Goal: Find specific page/section: Find specific page/section

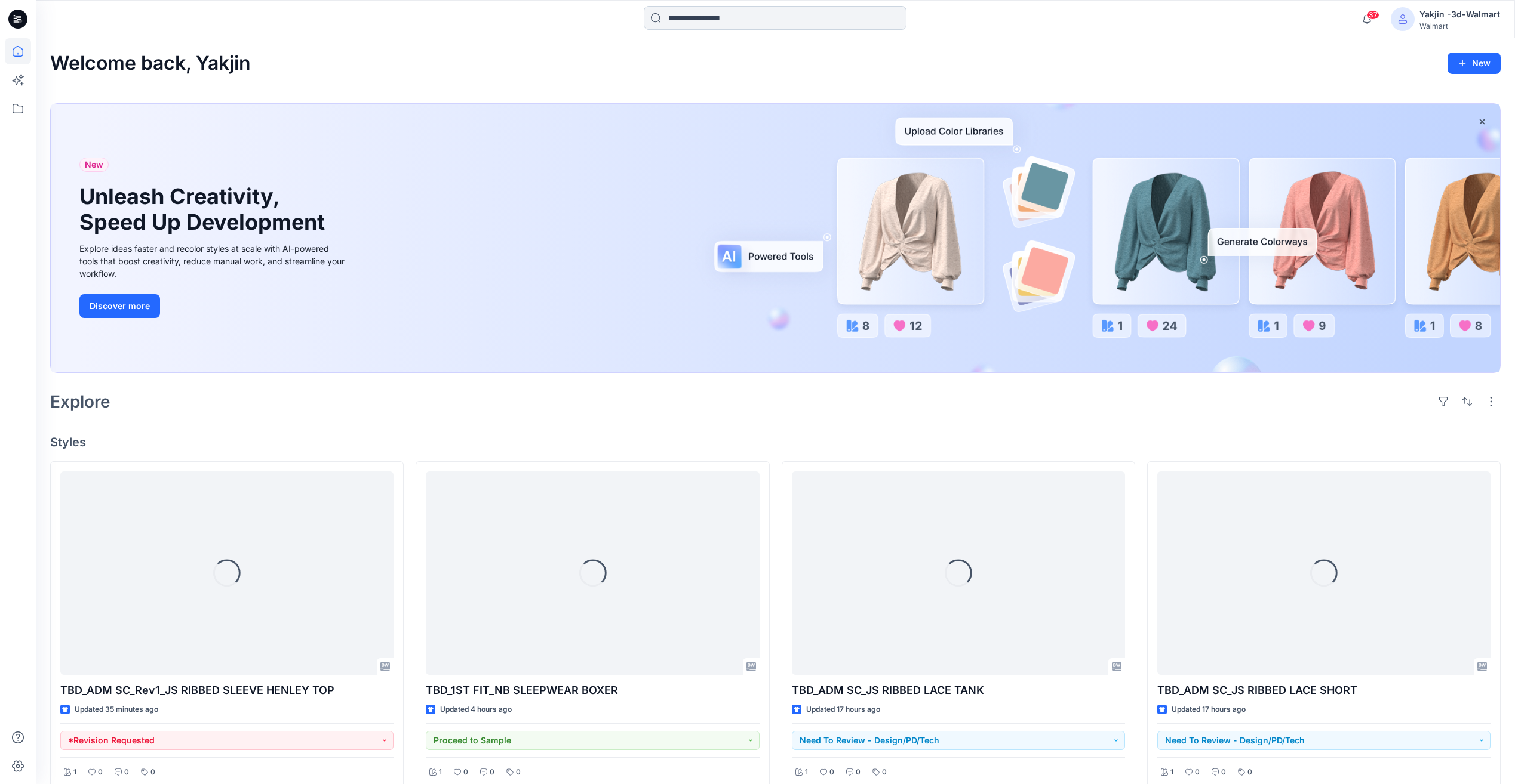
click at [703, 23] on input at bounding box center [775, 18] width 263 height 24
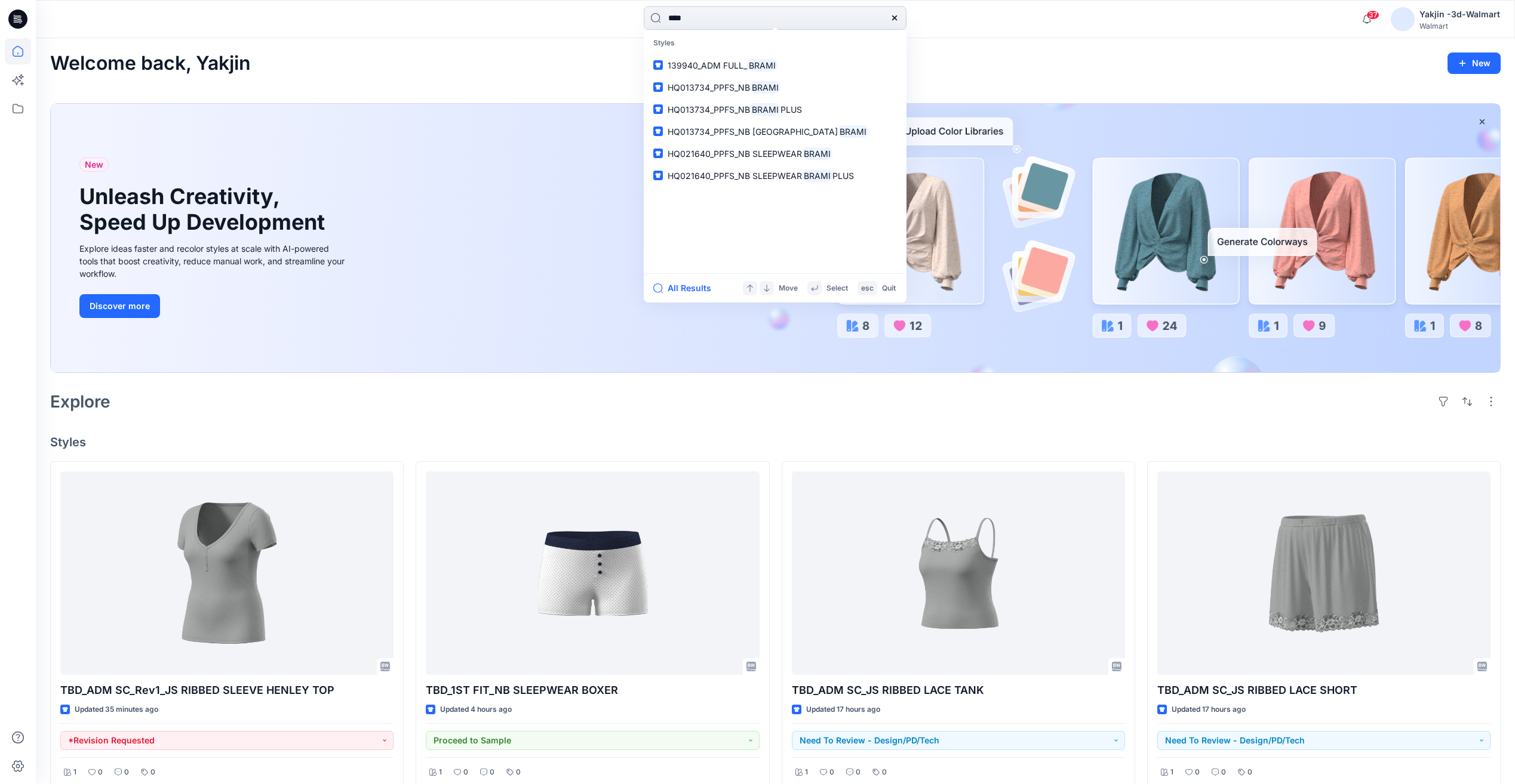
type input "*****"
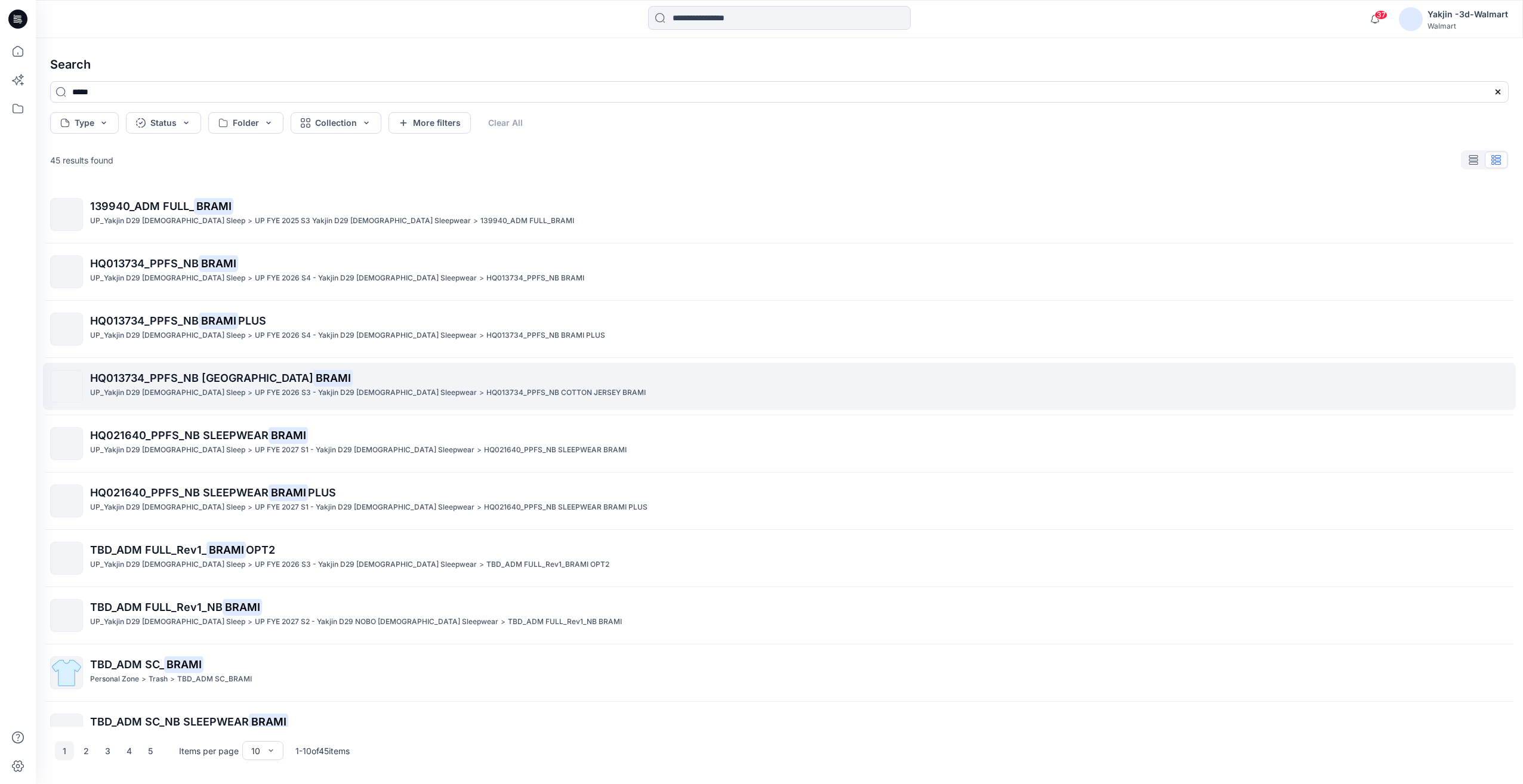
click at [237, 376] on span "HQ013734_PPFS_NB [GEOGRAPHIC_DATA]" at bounding box center [202, 378] width 224 height 13
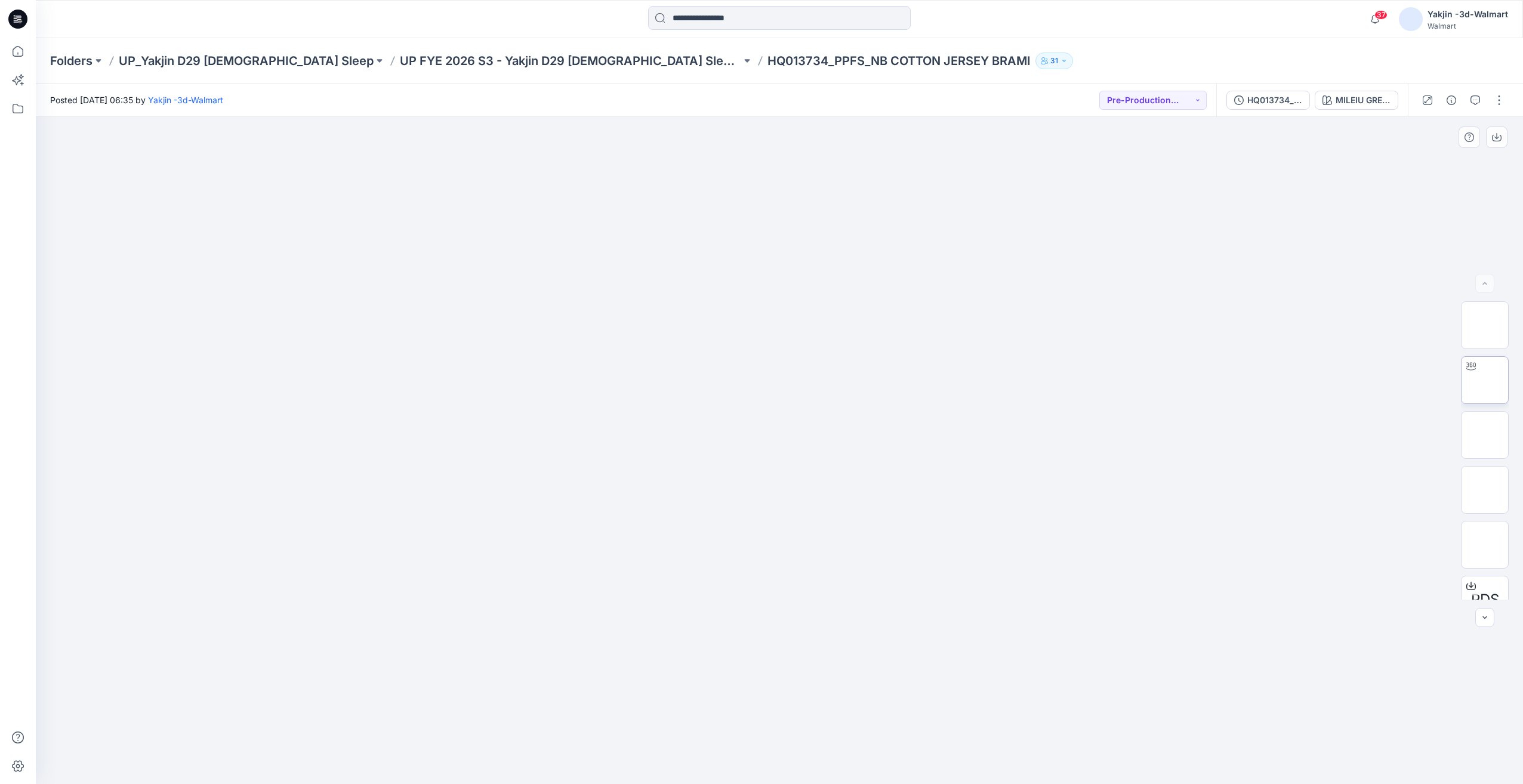
click at [1471, 376] on div at bounding box center [1472, 367] width 19 height 19
click at [232, 66] on p "UP_Yakjin D29 [DEMOGRAPHIC_DATA] Sleep" at bounding box center [246, 60] width 255 height 17
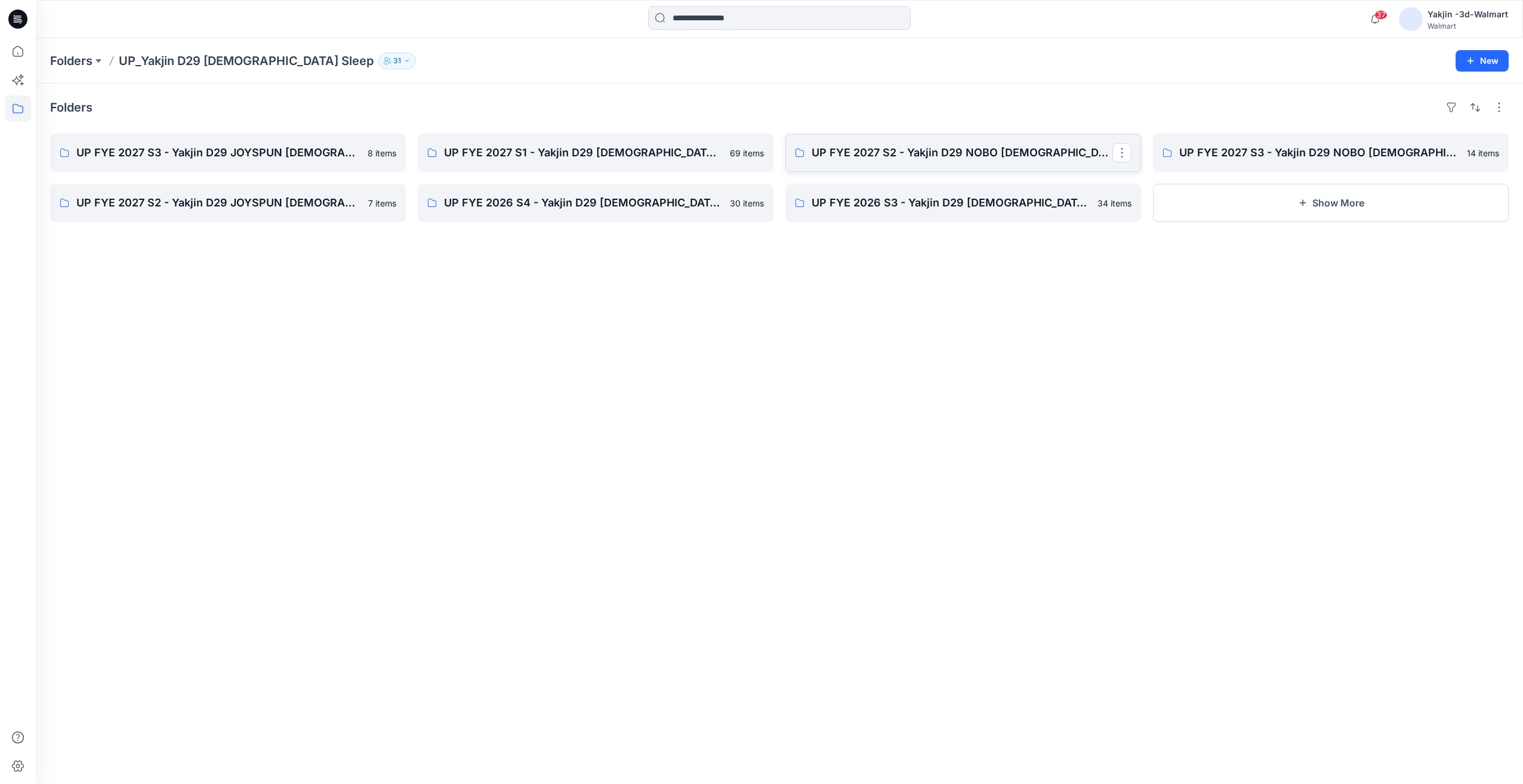
click at [930, 155] on p "UP FYE 2027 S2 - Yakjin D29 NOBO [DEMOGRAPHIC_DATA] Sleepwear" at bounding box center [962, 153] width 301 height 17
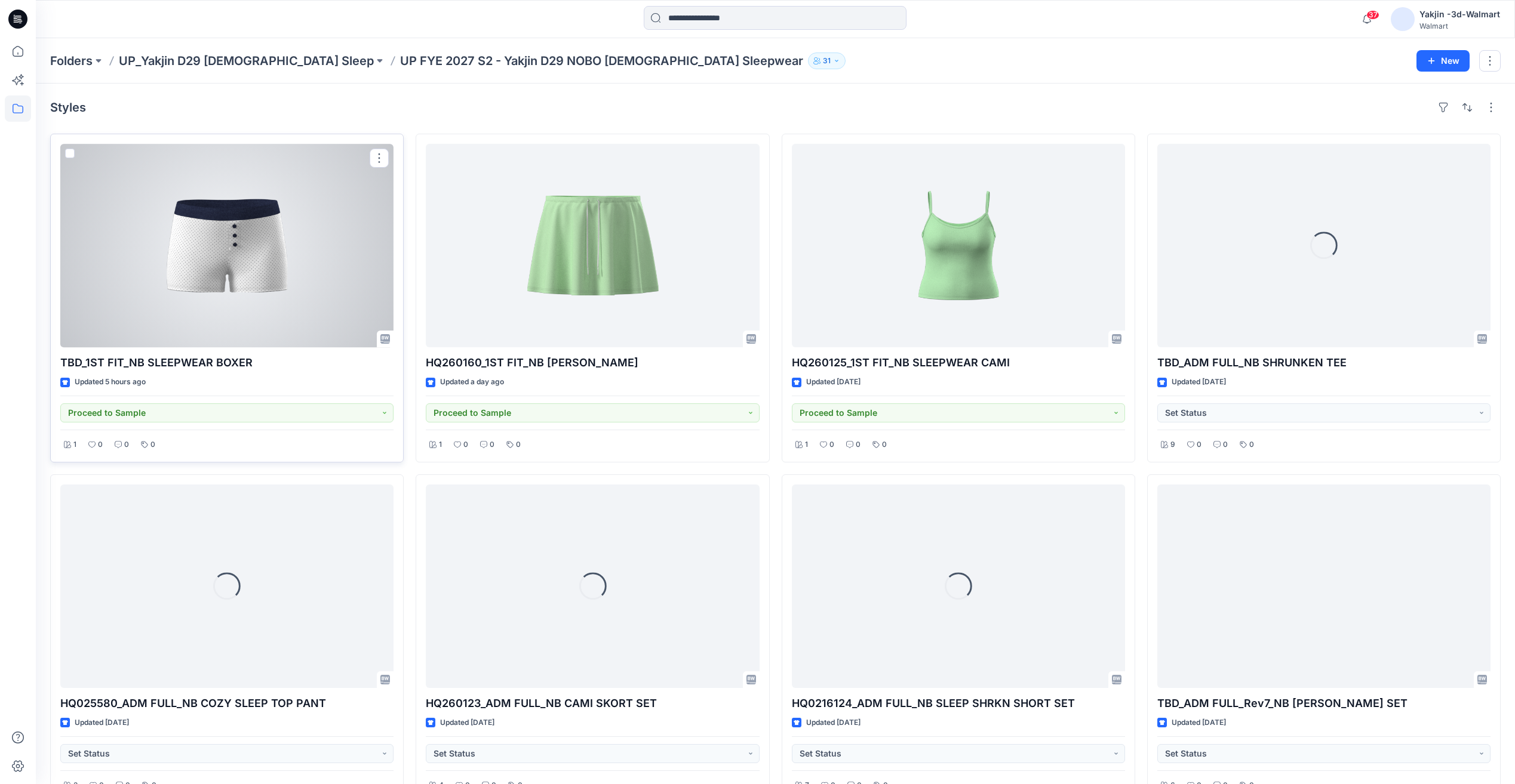
click at [329, 274] on div at bounding box center [227, 245] width 333 height 203
